Goal: Transaction & Acquisition: Purchase product/service

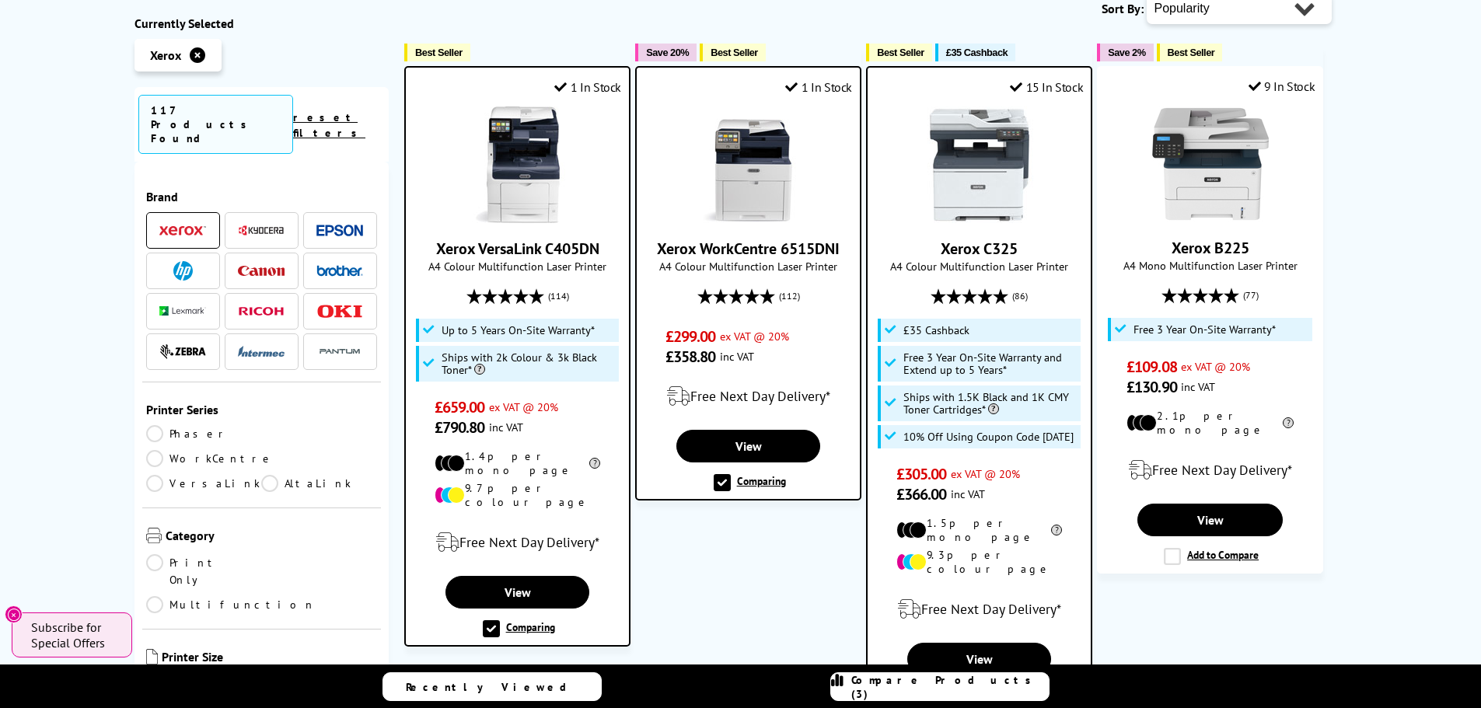
click at [1008, 131] on img at bounding box center [979, 164] width 117 height 117
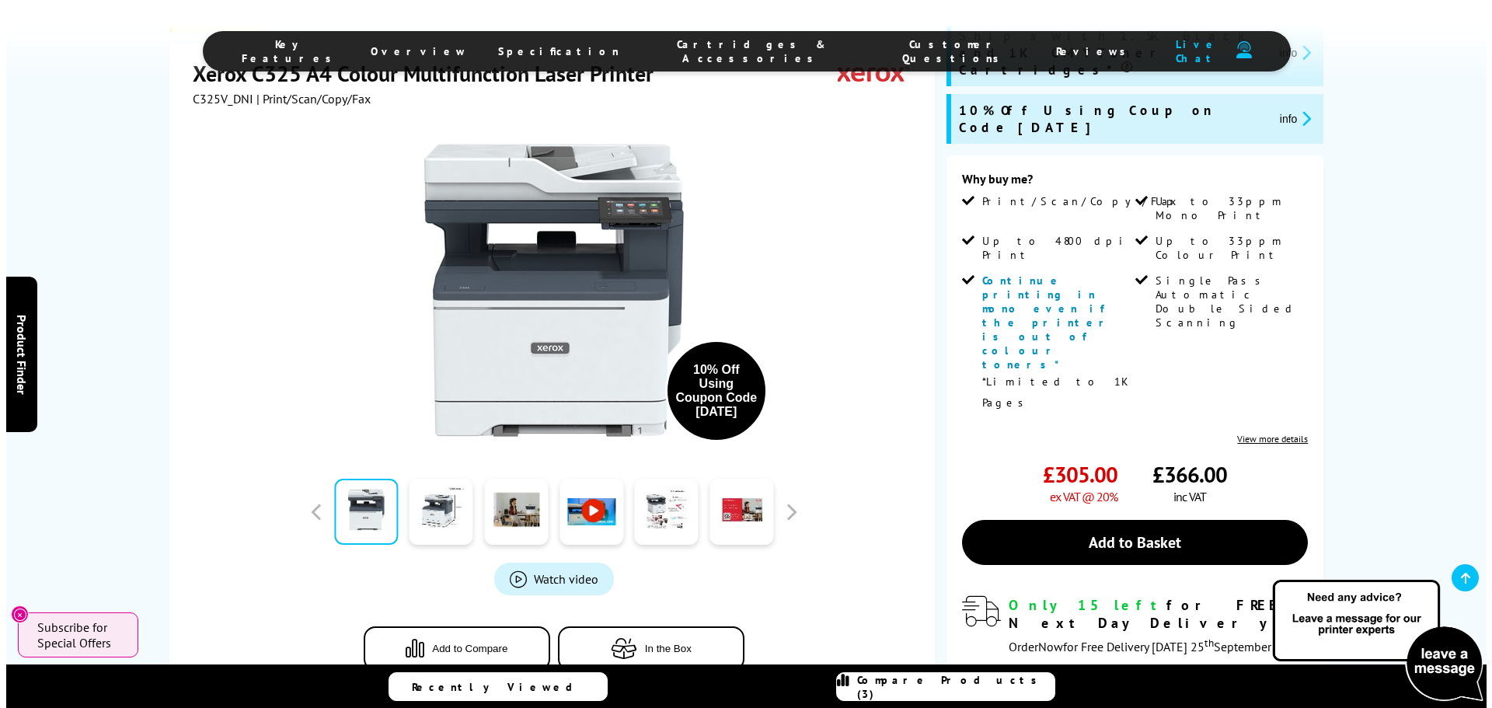
scroll to position [699, 0]
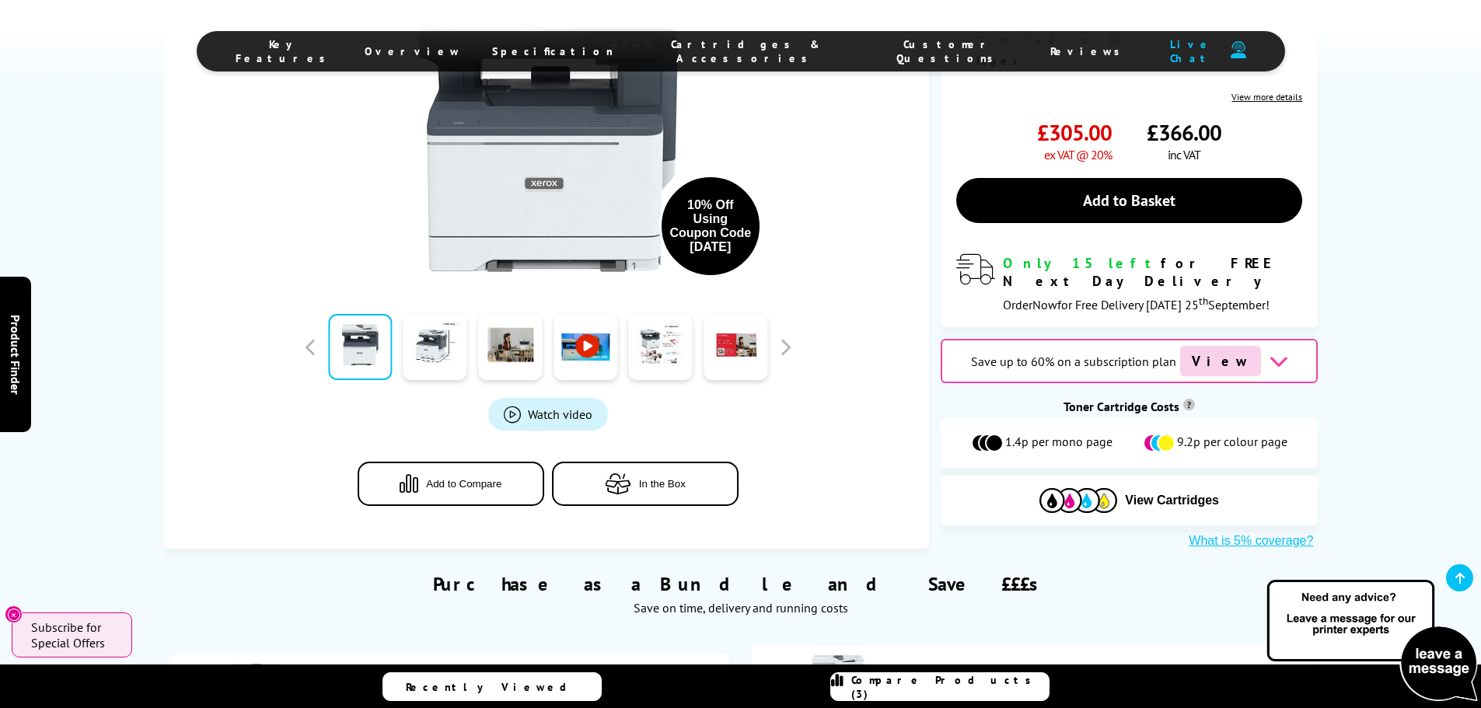
click at [690, 462] on button "In the Box" at bounding box center [645, 484] width 187 height 44
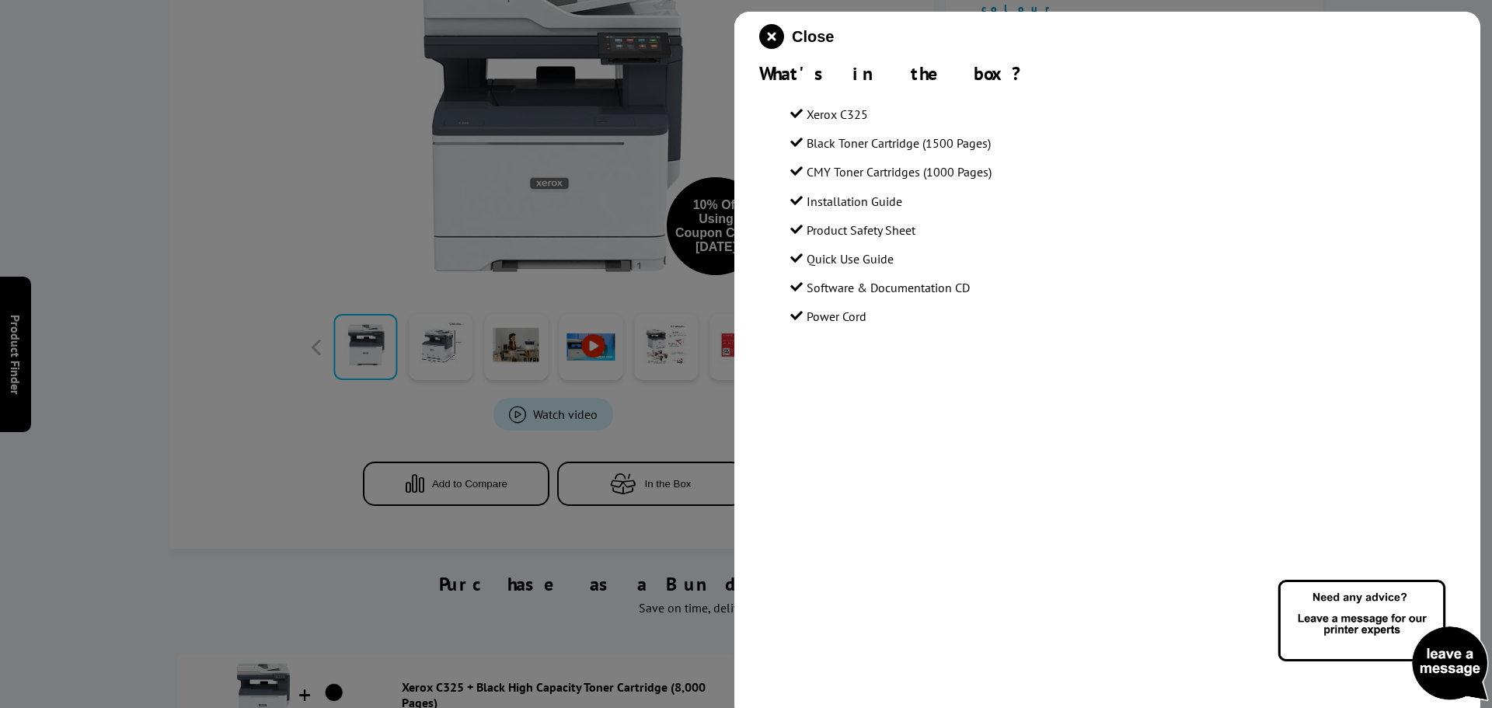
click at [1456, 552] on div "Close What's in the box? Xerox C325 Black Toner Cartridge (1500 Pages) CMY Tone…" at bounding box center [1107, 366] width 746 height 708
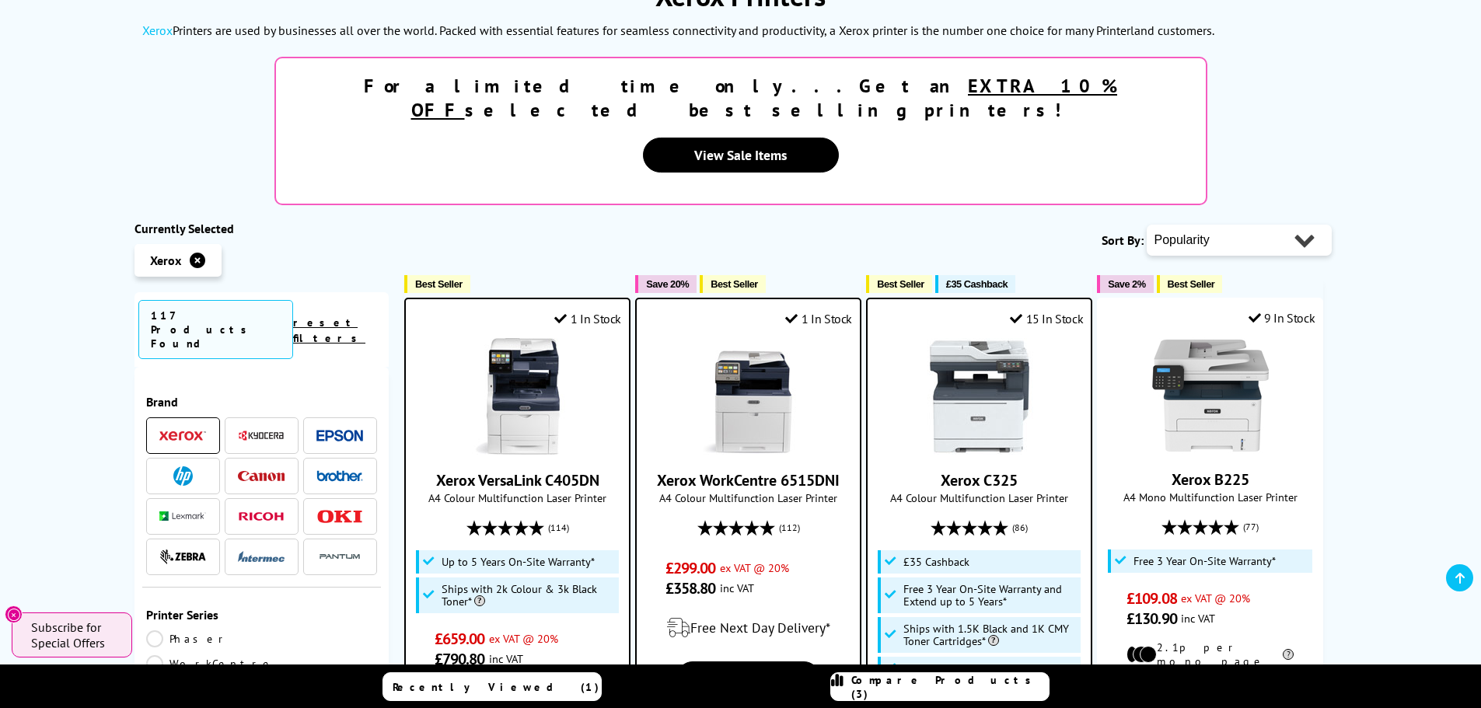
scroll to position [233, 0]
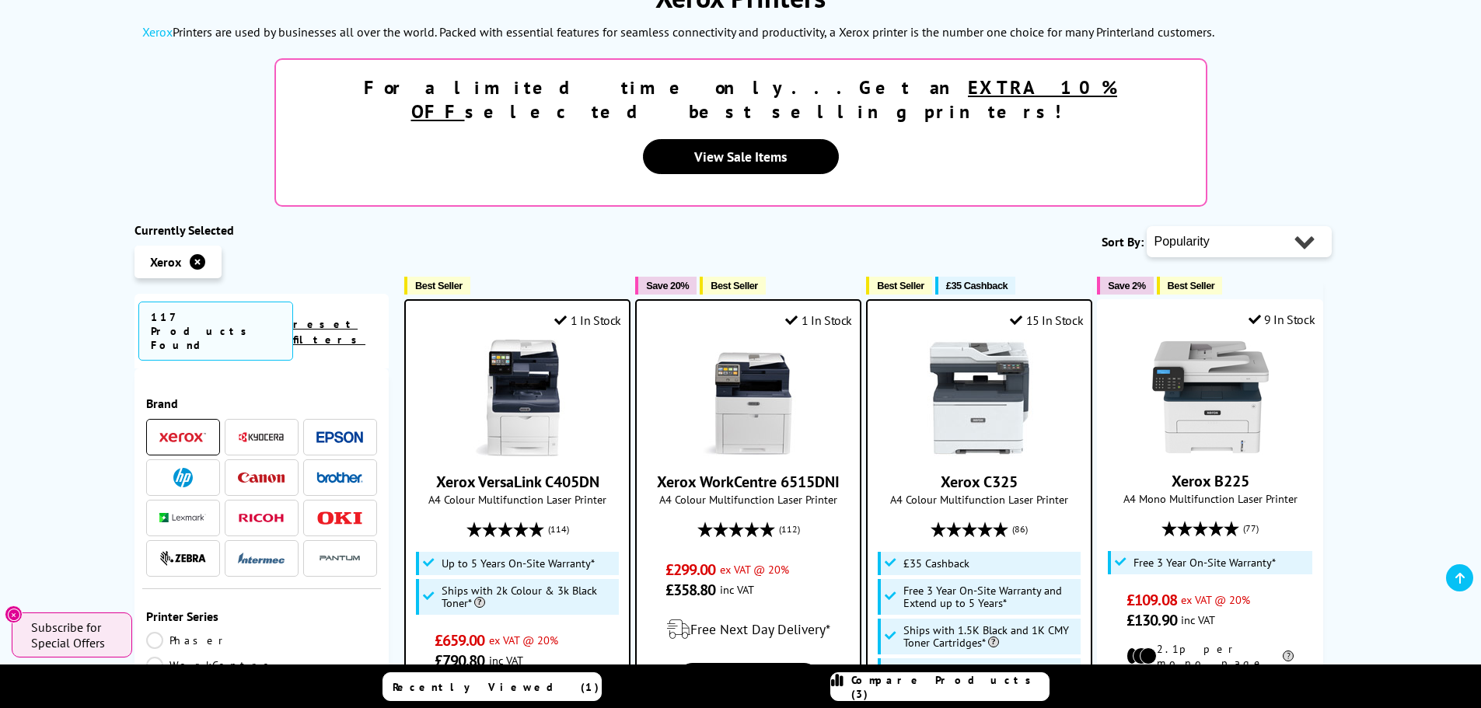
click at [998, 472] on link "Xerox C325" at bounding box center [978, 482] width 77 height 20
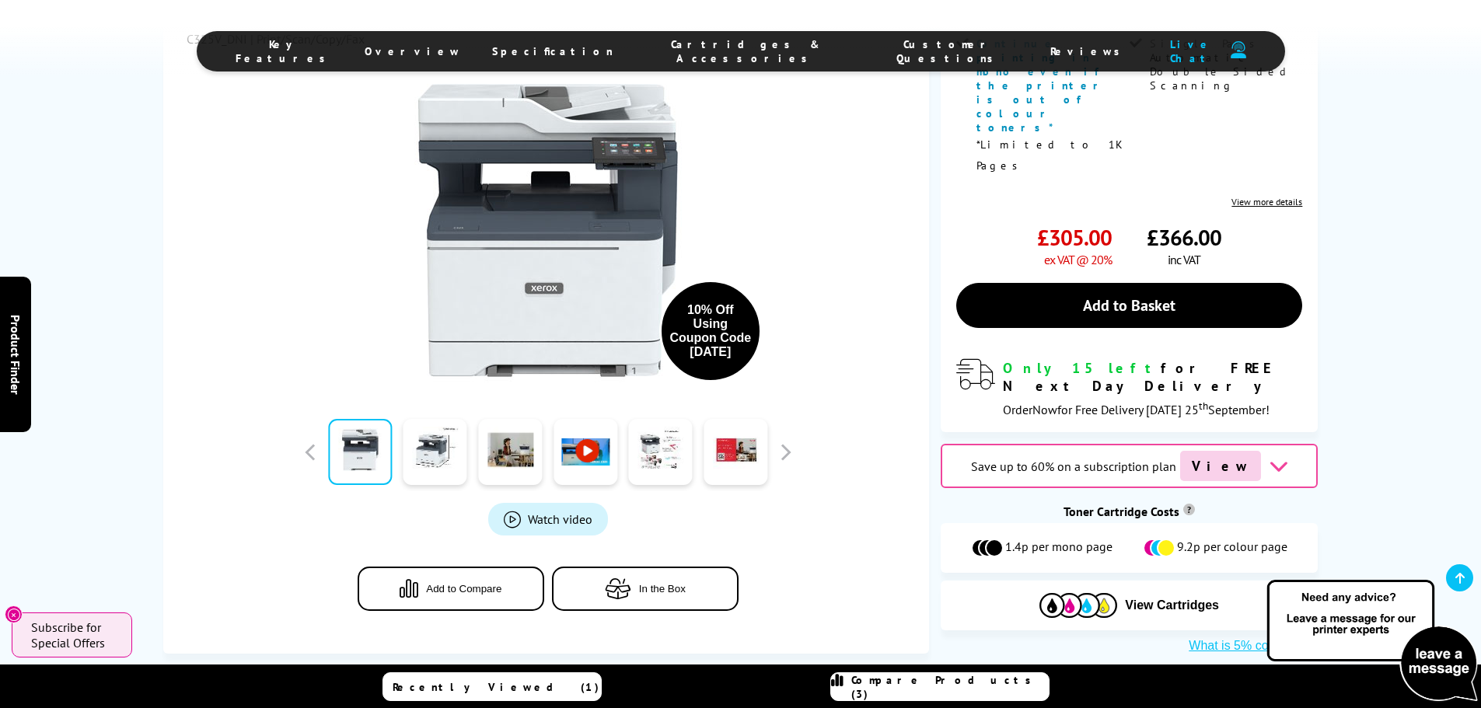
scroll to position [622, 0]
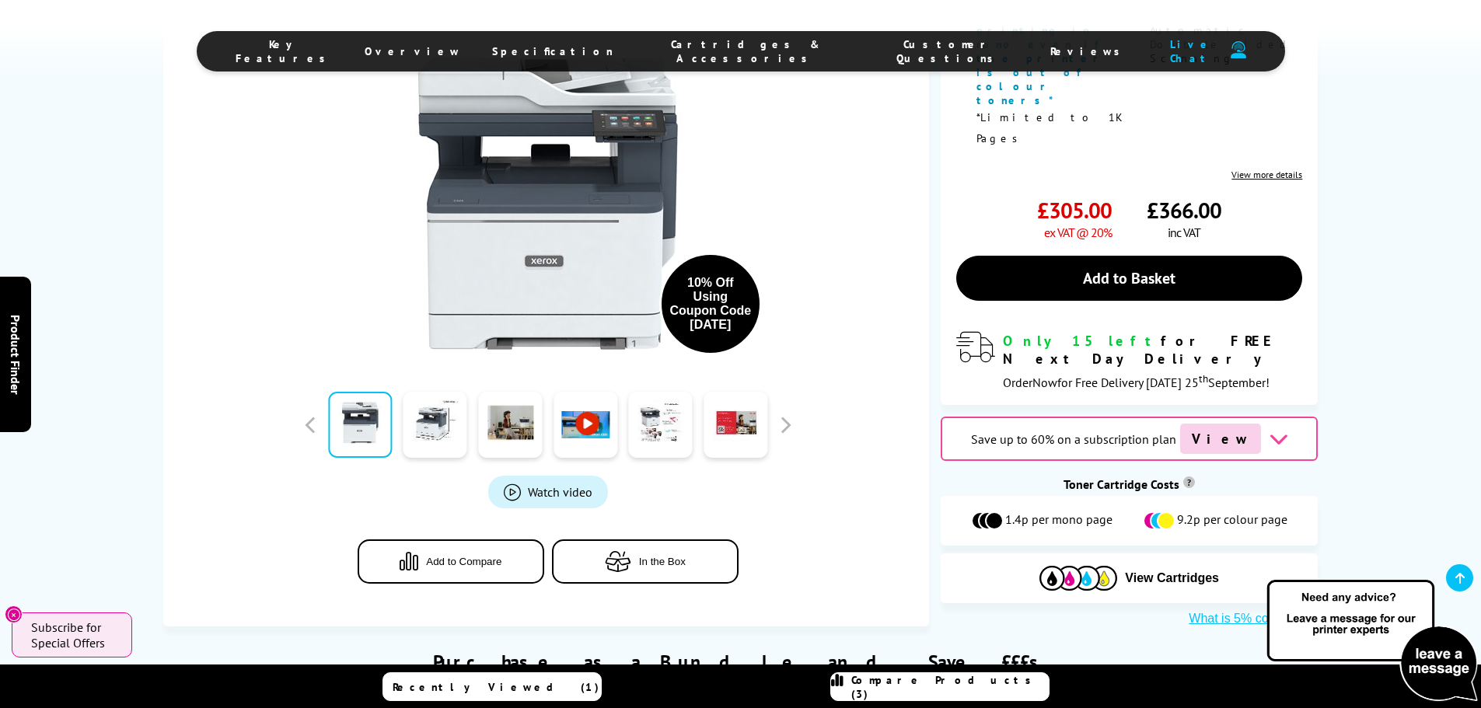
click at [1273, 417] on div "Save up to 60% on a subscription plan View" at bounding box center [1128, 439] width 377 height 44
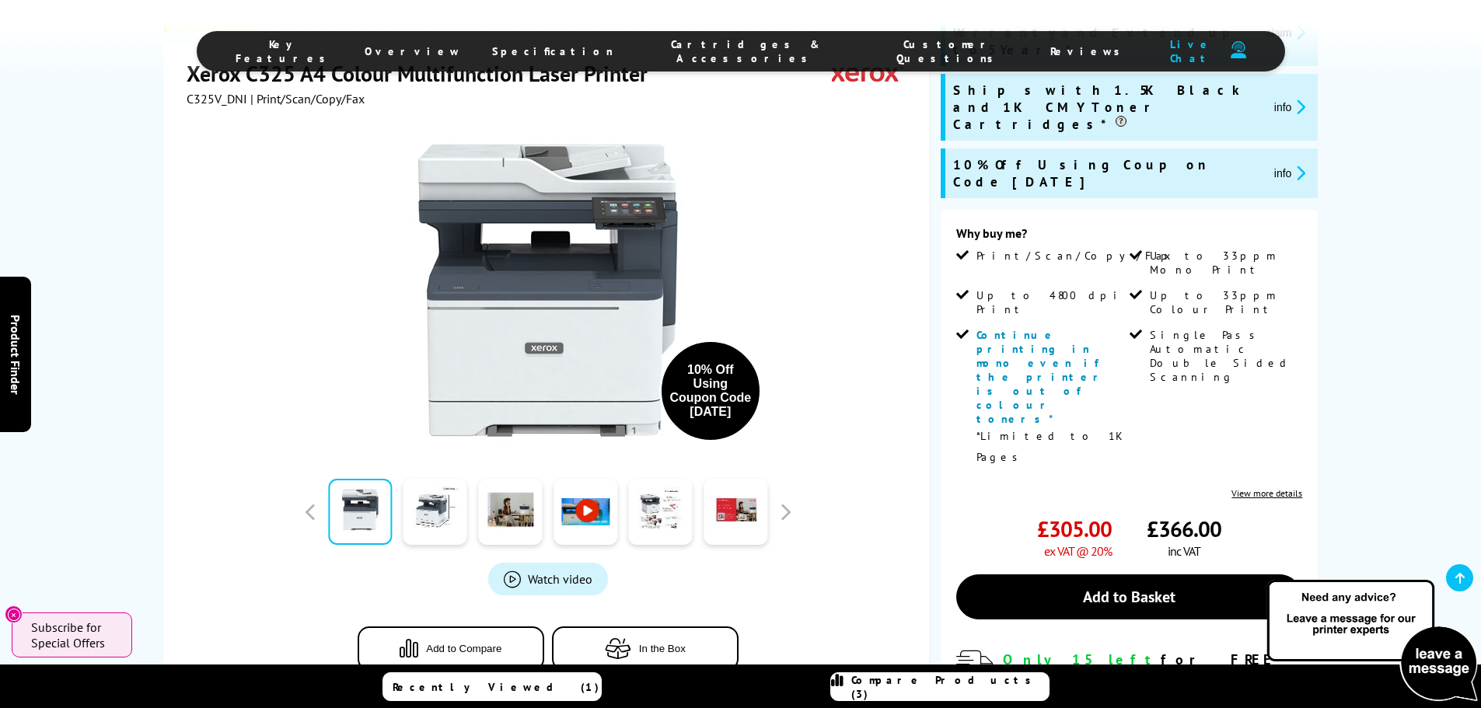
scroll to position [311, 0]
